Goal: Task Accomplishment & Management: Use online tool/utility

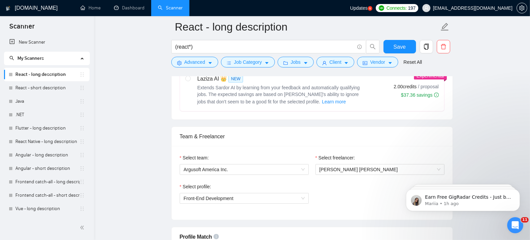
scroll to position [232, 0]
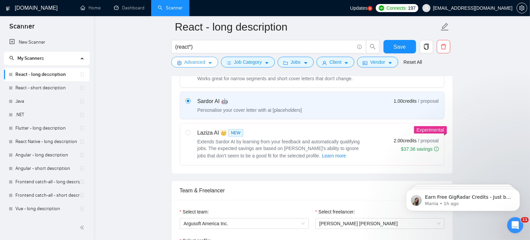
click at [213, 63] on button "Advanced" at bounding box center [194, 62] width 47 height 11
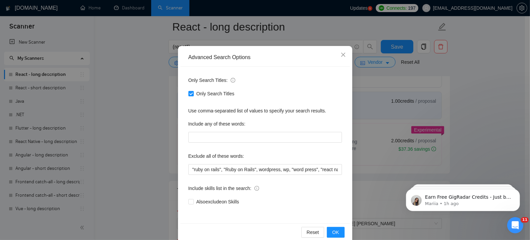
scroll to position [40, 0]
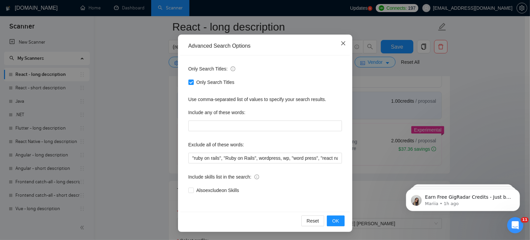
click at [340, 41] on icon "close" at bounding box center [342, 43] width 5 height 5
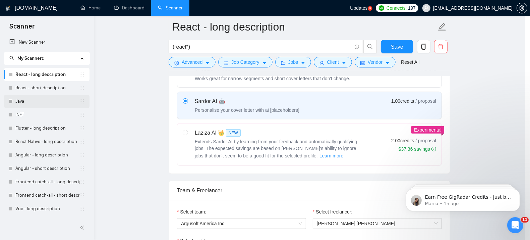
scroll to position [6, 0]
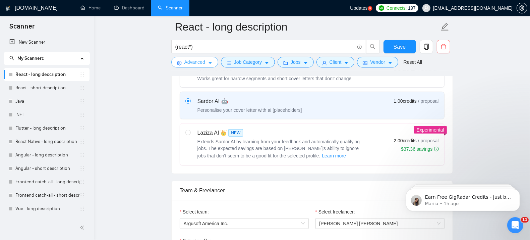
click at [203, 61] on span "Advanced" at bounding box center [194, 61] width 21 height 7
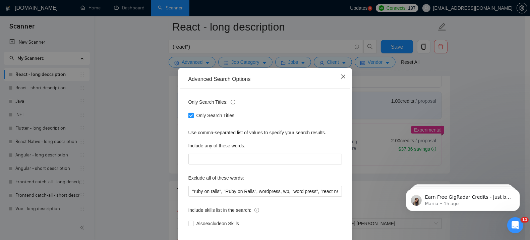
click at [338, 77] on span "Close" at bounding box center [343, 77] width 18 height 18
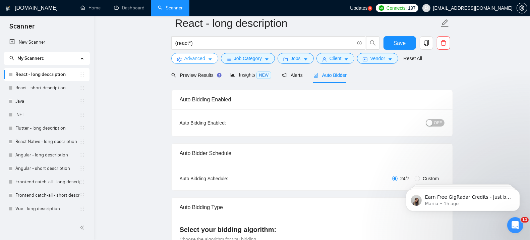
scroll to position [0, 0]
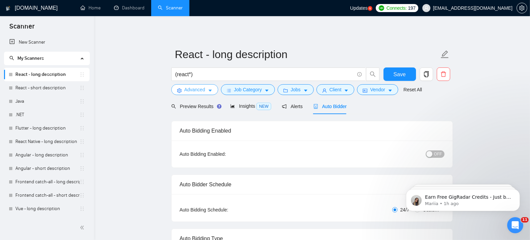
click at [204, 89] on span "Advanced" at bounding box center [194, 89] width 21 height 7
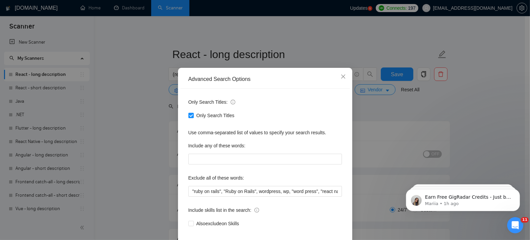
scroll to position [6, 0]
click at [341, 76] on icon "close" at bounding box center [343, 76] width 4 height 4
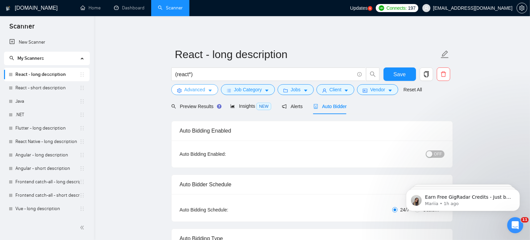
click at [194, 91] on span "Advanced" at bounding box center [194, 89] width 21 height 7
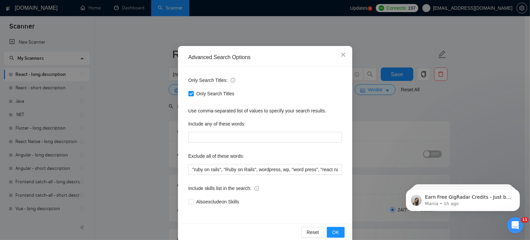
scroll to position [32, 0]
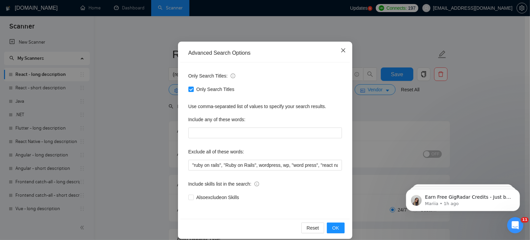
click at [340, 49] on icon "close" at bounding box center [342, 50] width 5 height 5
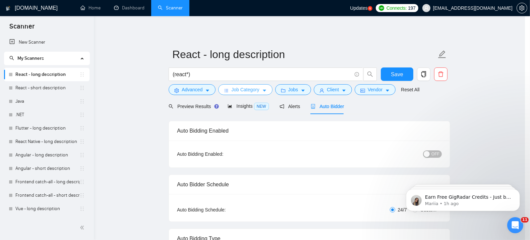
scroll to position [6, 0]
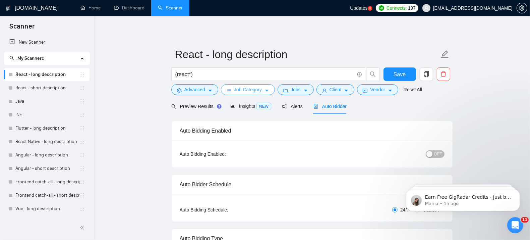
click at [240, 92] on span "Job Category" at bounding box center [248, 89] width 28 height 7
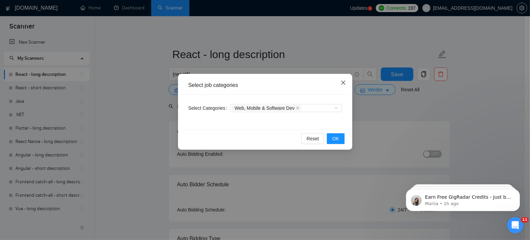
click at [342, 82] on icon "close" at bounding box center [343, 82] width 4 height 4
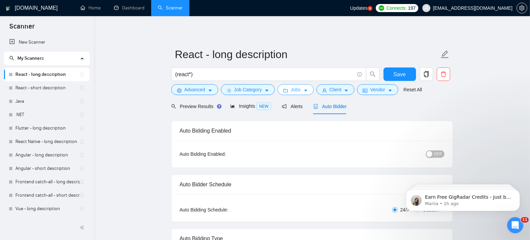
click at [291, 93] on span "Jobs" at bounding box center [296, 89] width 10 height 7
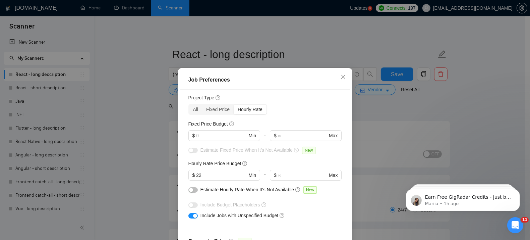
scroll to position [19, 0]
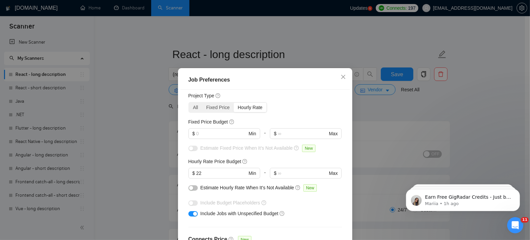
click at [243, 108] on div "Hourly Rate" at bounding box center [250, 107] width 33 height 9
click at [234, 103] on input "Hourly Rate" at bounding box center [234, 103] width 0 height 0
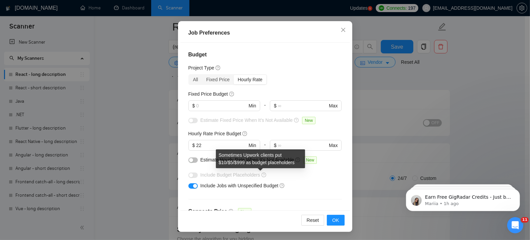
scroll to position [212, 0]
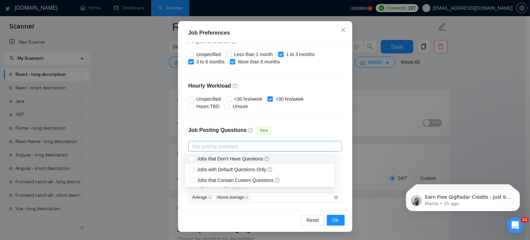
click at [224, 147] on div at bounding box center [261, 146] width 143 height 8
click at [313, 115] on div "Budget Project Type All Fixed Price Hourly Rate Fixed Price Budget $ Min - $ Ma…" at bounding box center [265, 127] width 170 height 168
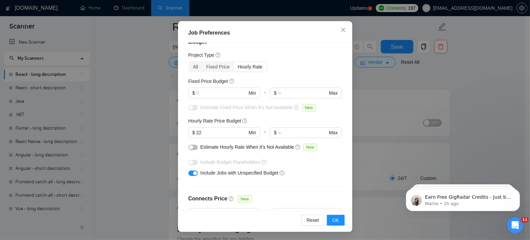
scroll to position [11, 0]
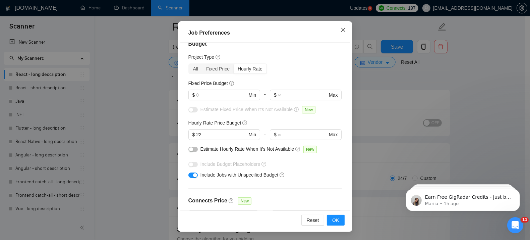
click at [342, 28] on icon "close" at bounding box center [342, 29] width 5 height 5
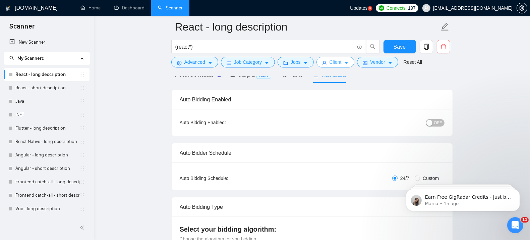
click at [329, 61] on button "Client" at bounding box center [335, 62] width 38 height 11
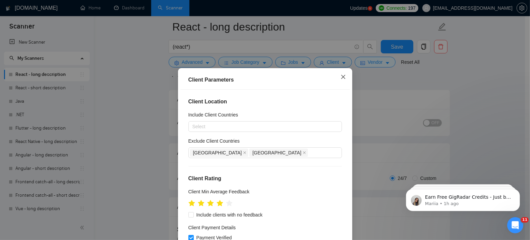
click at [341, 76] on icon "close" at bounding box center [343, 77] width 4 height 4
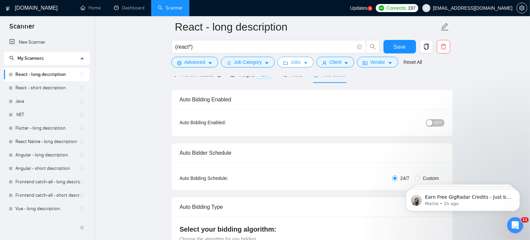
click at [303, 63] on icon "caret-down" at bounding box center [305, 63] width 5 height 5
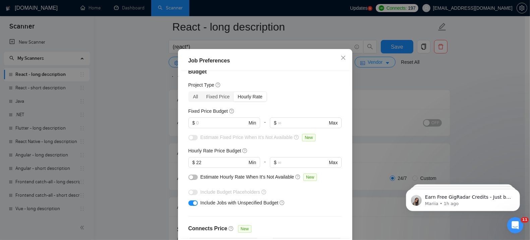
click at [355, 67] on div "Job Preferences Budget Project Type All Fixed Price Hourly Rate Fixed Price Bud…" at bounding box center [265, 120] width 530 height 240
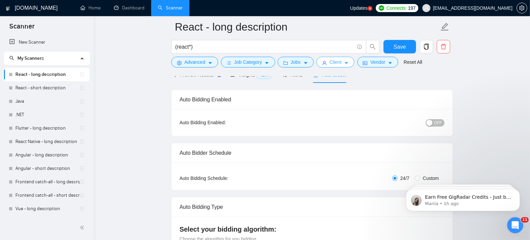
click at [342, 62] on button "Client" at bounding box center [335, 62] width 38 height 11
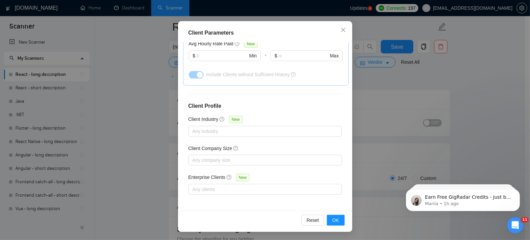
scroll to position [0, 0]
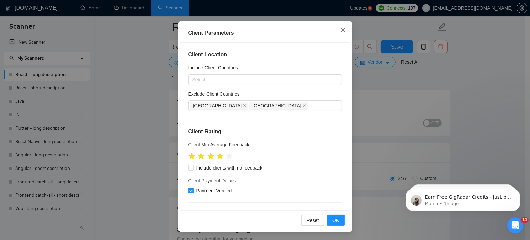
click at [340, 31] on icon "close" at bounding box center [342, 29] width 5 height 5
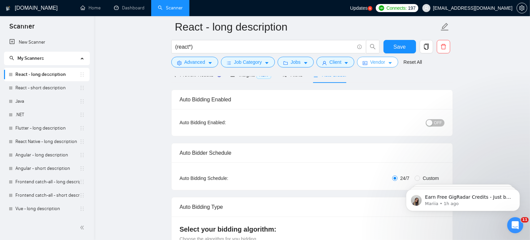
click at [370, 59] on button "Vendor" at bounding box center [377, 62] width 41 height 11
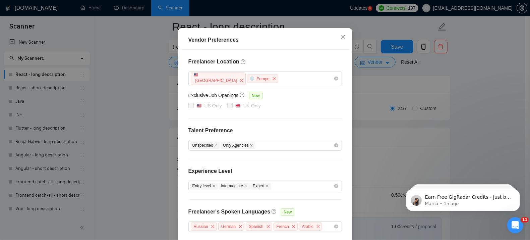
scroll to position [77, 0]
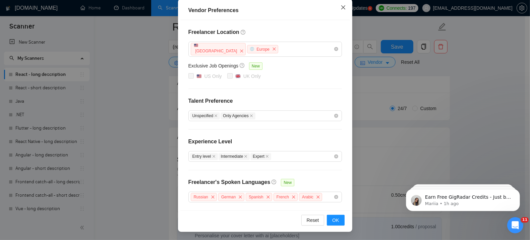
click at [340, 6] on icon "close" at bounding box center [342, 7] width 5 height 5
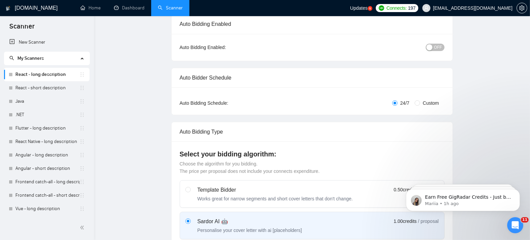
scroll to position [0, 0]
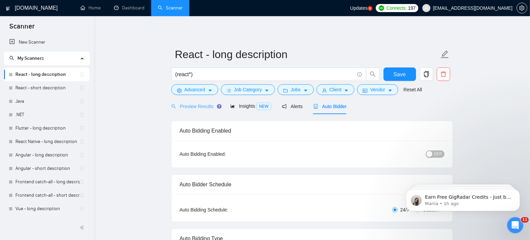
click at [200, 110] on div "Preview Results" at bounding box center [195, 106] width 48 height 16
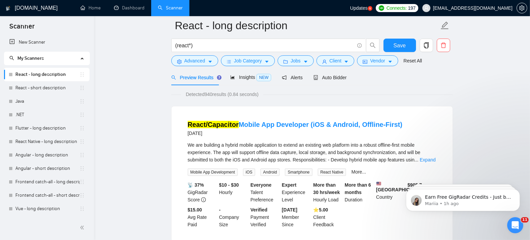
scroll to position [20, 0]
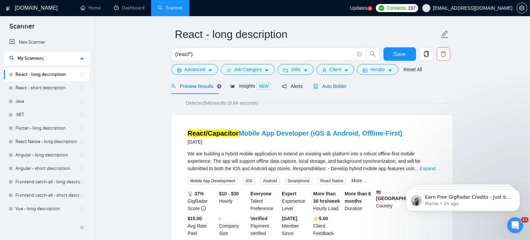
click at [336, 86] on span "Auto Bidder" at bounding box center [329, 85] width 33 height 5
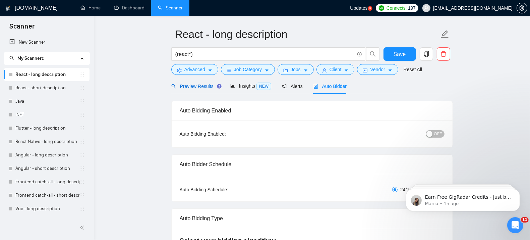
click at [205, 84] on span "Preview Results" at bounding box center [195, 85] width 48 height 5
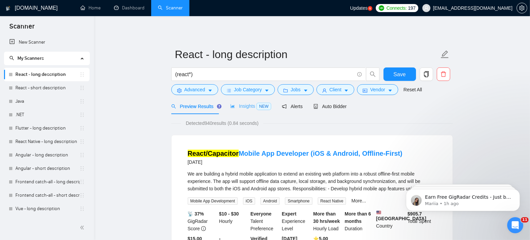
click at [240, 100] on div "Insights NEW" at bounding box center [250, 106] width 41 height 16
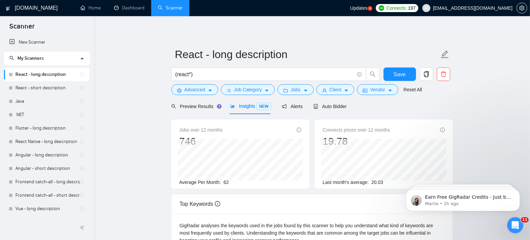
click at [176, 132] on div "Jobs over 12 months 746 [DATE] 73 Average Per Month: 62" at bounding box center [240, 153] width 138 height 69
drag, startPoint x: 176, startPoint y: 132, endPoint x: 225, endPoint y: 131, distance: 48.6
click at [225, 131] on div "Jobs over 12 months 746 [DATE] 73 Average Per Month: 62" at bounding box center [240, 153] width 138 height 69
click at [237, 141] on div "Jobs over 12 months 746 [DATE] 73 Average Per Month: 62" at bounding box center [240, 153] width 138 height 69
click at [186, 104] on span "Preview Results" at bounding box center [195, 106] width 48 height 5
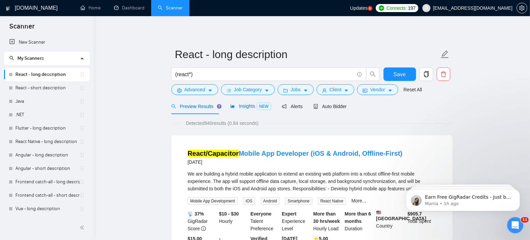
click at [244, 108] on span "Insights NEW" at bounding box center [250, 105] width 41 height 5
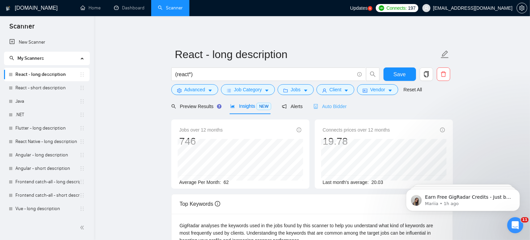
click at [324, 110] on div "Auto Bidder" at bounding box center [329, 106] width 33 height 16
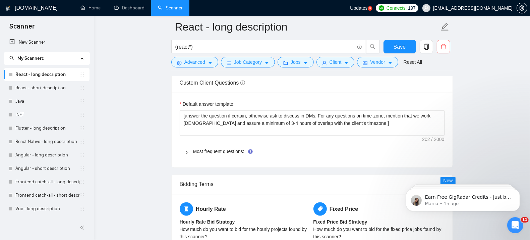
scroll to position [923, 0]
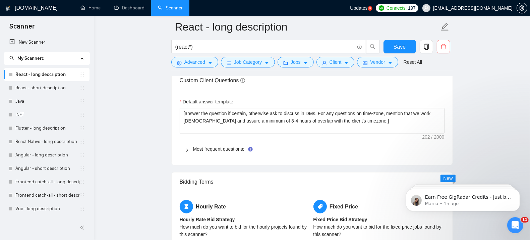
click at [186, 153] on div at bounding box center [189, 148] width 8 height 7
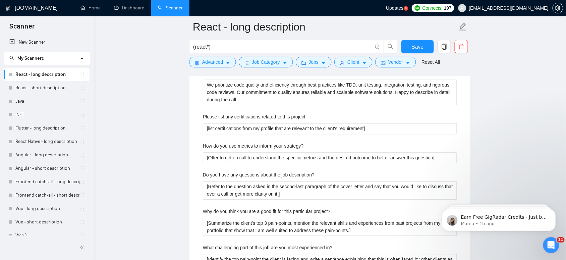
scroll to position [1121, 0]
